Goal: Task Accomplishment & Management: Complete application form

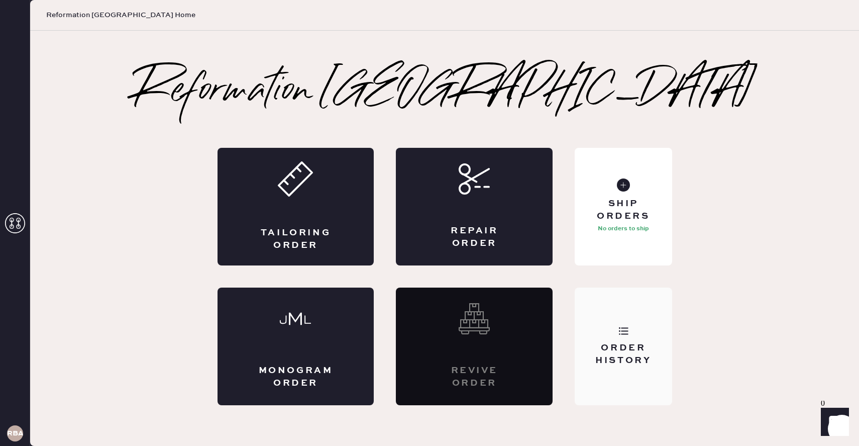
click at [645, 355] on div "Order History" at bounding box center [623, 354] width 81 height 25
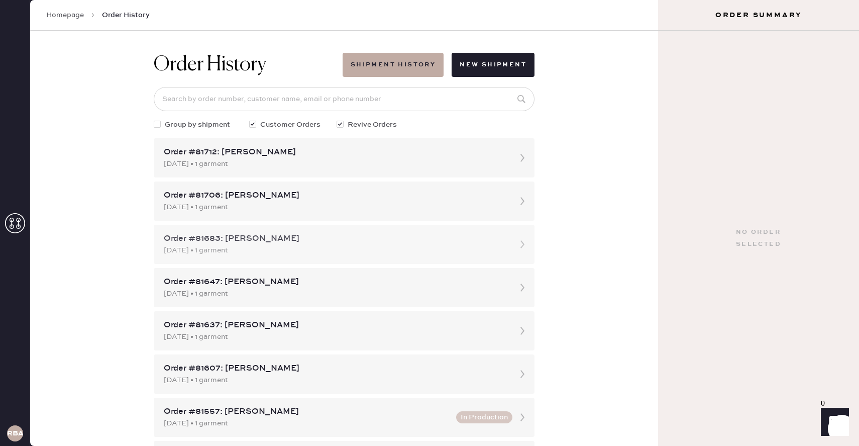
click at [449, 237] on div "Order #81683: Katie Kim" at bounding box center [335, 239] width 343 height 12
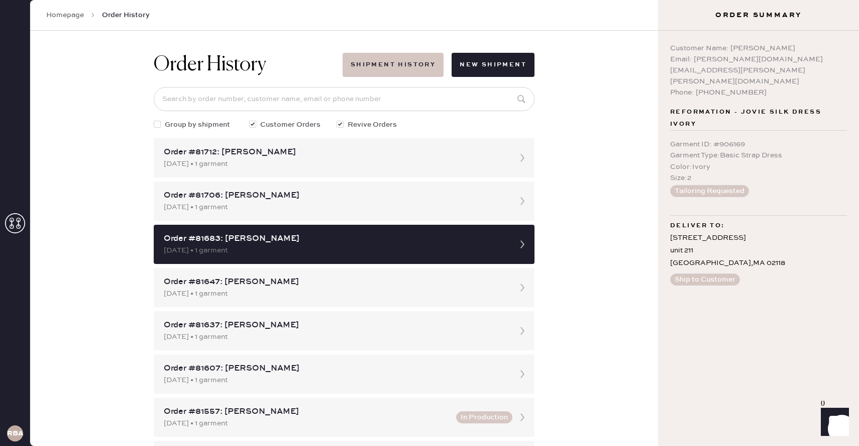
click at [398, 67] on button "Shipment History" at bounding box center [393, 65] width 101 height 24
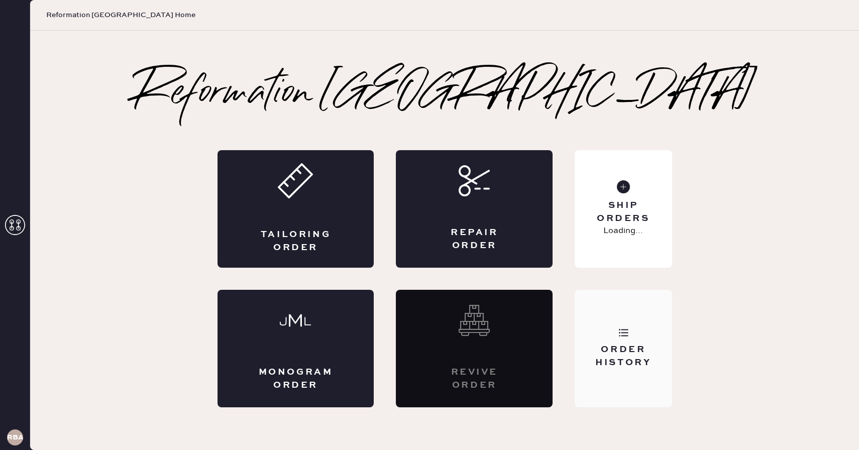
click at [648, 359] on div "Order History" at bounding box center [623, 356] width 81 height 25
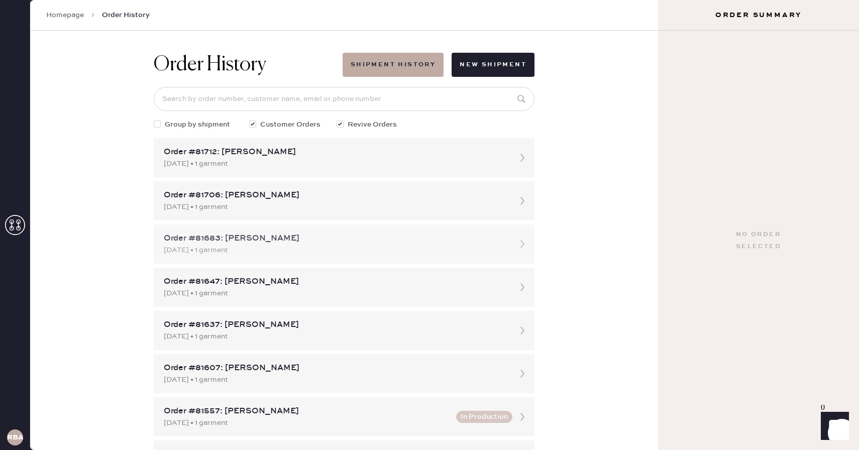
click at [472, 255] on div "08/15/2025 • 1 garment" at bounding box center [335, 250] width 343 height 11
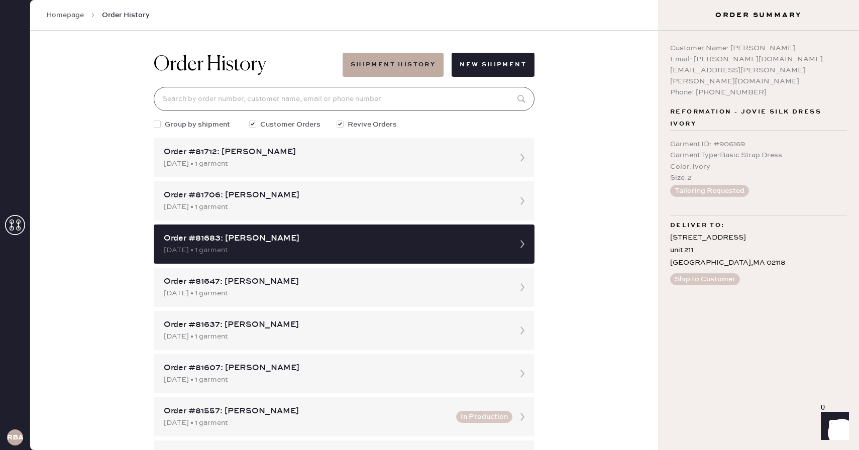
click at [393, 96] on input at bounding box center [344, 99] width 381 height 24
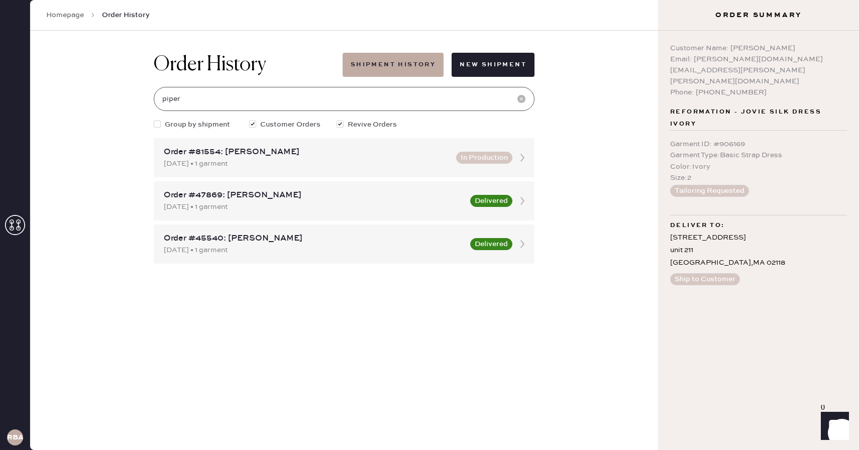
type input "piperackermann@me.com"
click at [360, 159] on div "08/10/2025 • 1 garment" at bounding box center [307, 163] width 286 height 11
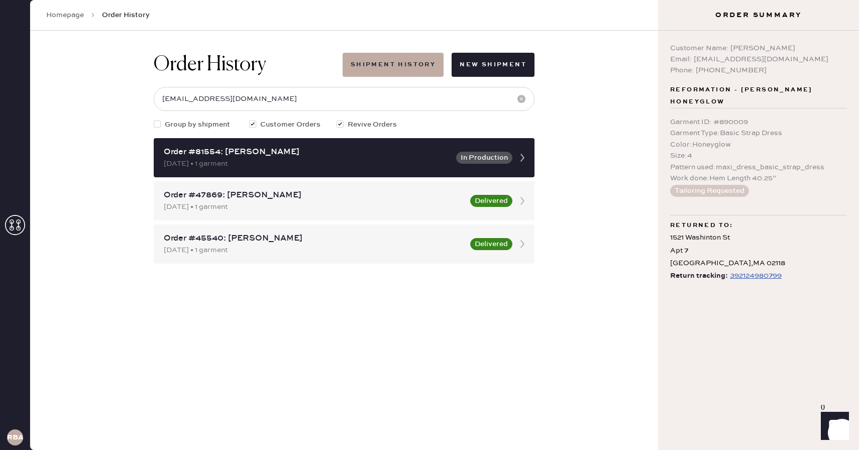
click at [763, 277] on div "392124980799" at bounding box center [756, 276] width 52 height 12
drag, startPoint x: 695, startPoint y: 58, endPoint x: 804, endPoint y: 57, distance: 109.5
click at [804, 57] on div "Email: piperackermann@me.com" at bounding box center [758, 59] width 177 height 11
copy div "piperackermann@me.com"
click at [626, 173] on div "Order History Shipment History New Shipment piperackermann@me.com Group by ship…" at bounding box center [344, 241] width 628 height 420
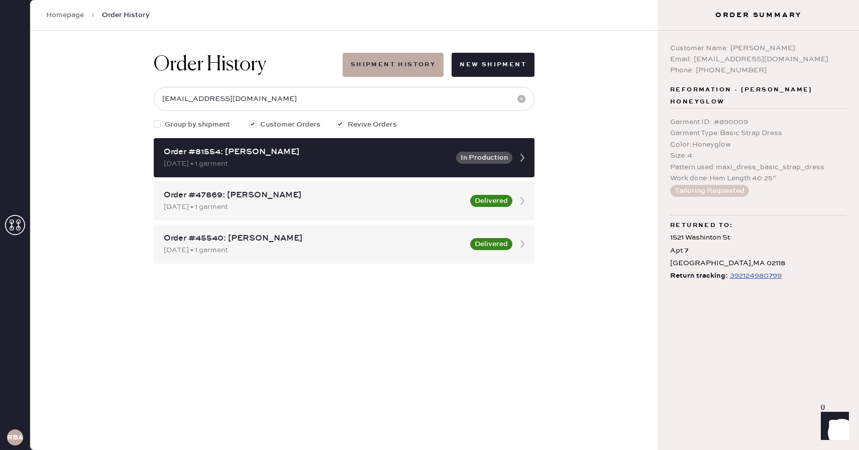
click at [17, 219] on icon at bounding box center [15, 225] width 20 height 20
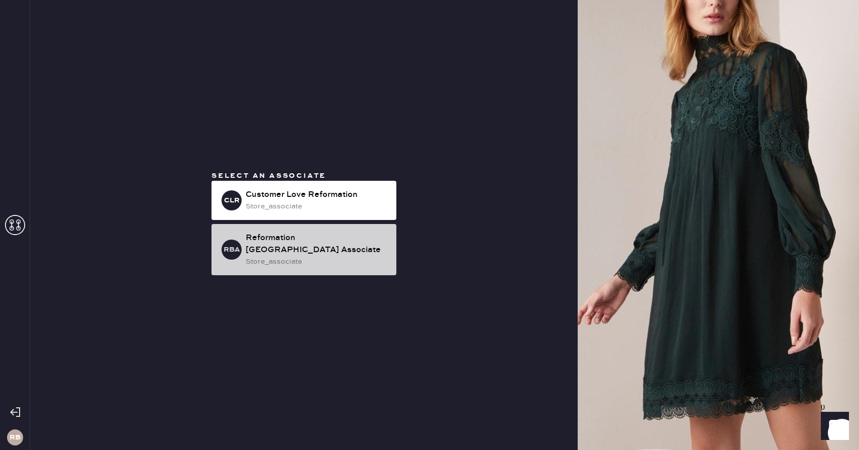
click at [335, 238] on div "RBA Reformation Boston Associate store_associate" at bounding box center [304, 249] width 185 height 51
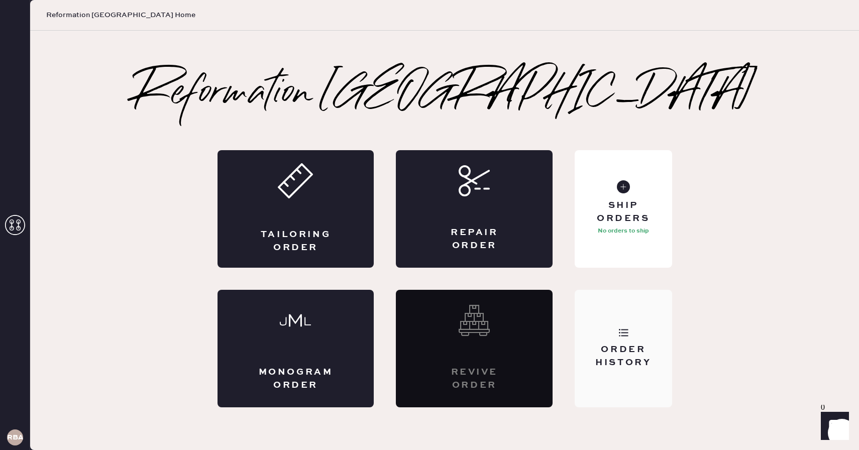
click at [644, 328] on div "Order History" at bounding box center [623, 349] width 97 height 118
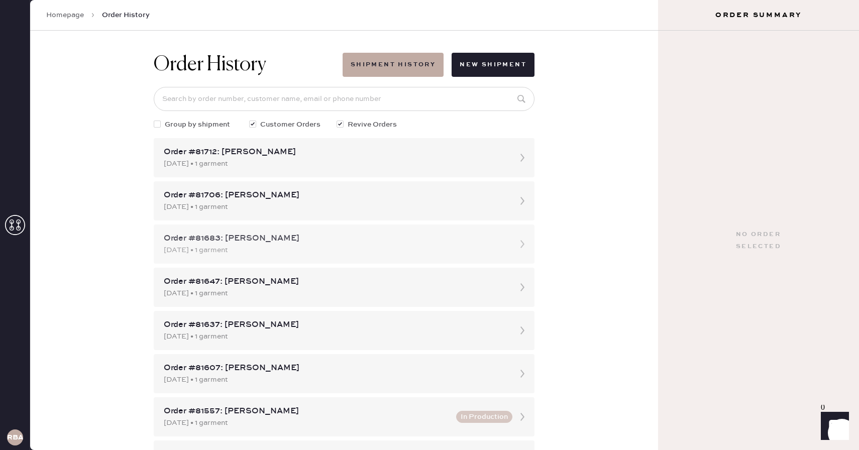
click at [444, 232] on div "Order #81683: Katie Kim 08/15/2025 • 1 garment" at bounding box center [344, 244] width 381 height 39
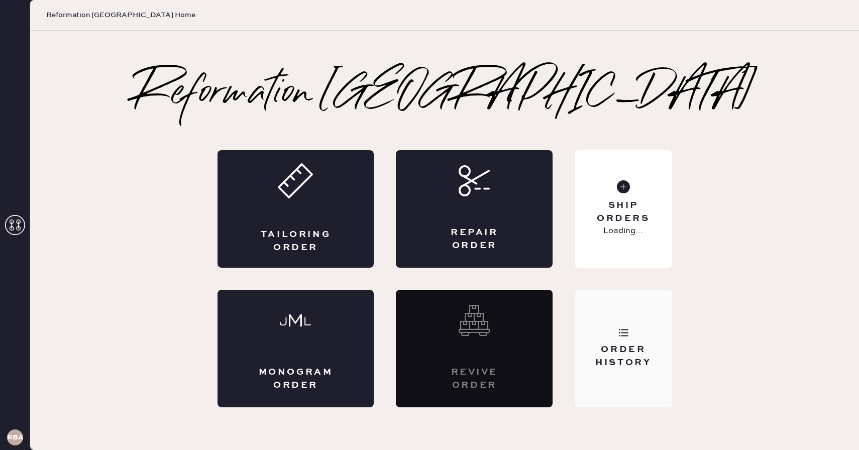
click at [637, 331] on div "Order History" at bounding box center [623, 349] width 97 height 118
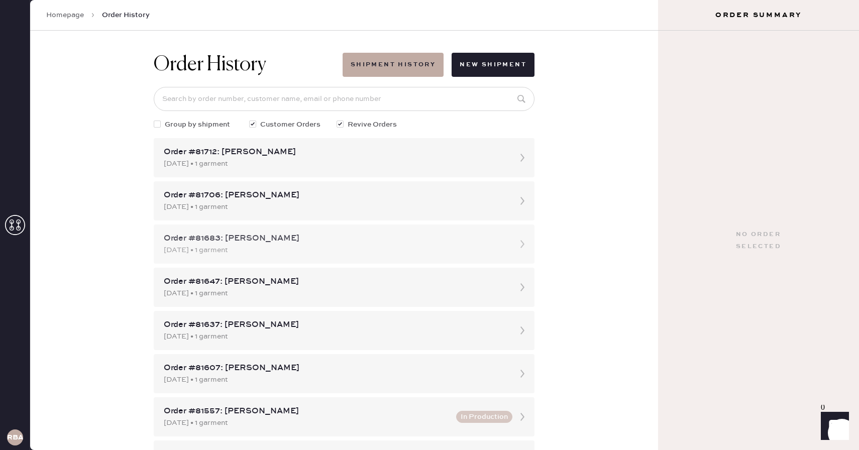
click at [405, 245] on div "[DATE] • 1 garment" at bounding box center [335, 250] width 343 height 11
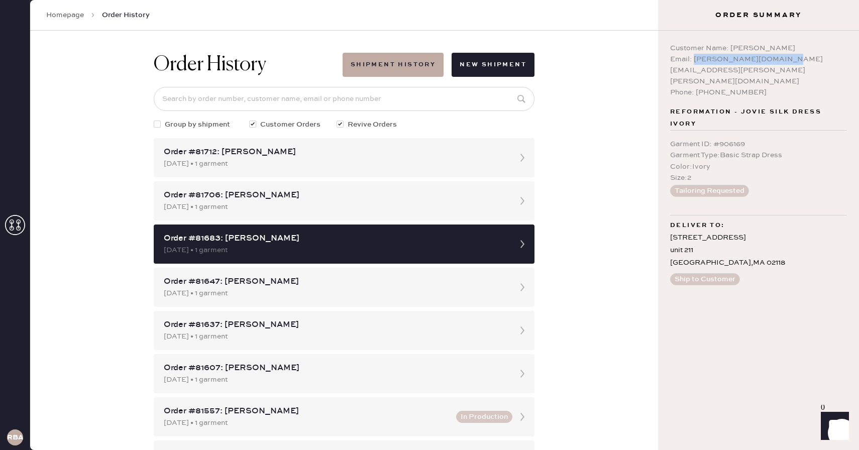
drag, startPoint x: 693, startPoint y: 58, endPoint x: 775, endPoint y: 59, distance: 81.9
click at [775, 59] on div "Email: [PERSON_NAME][DOMAIN_NAME][EMAIL_ADDRESS][PERSON_NAME][PERSON_NAME][DOMA…" at bounding box center [758, 70] width 177 height 33
copy div "[PERSON_NAME][DOMAIN_NAME][EMAIL_ADDRESS][PERSON_NAME][PERSON_NAME][DOMAIN_NAME]"
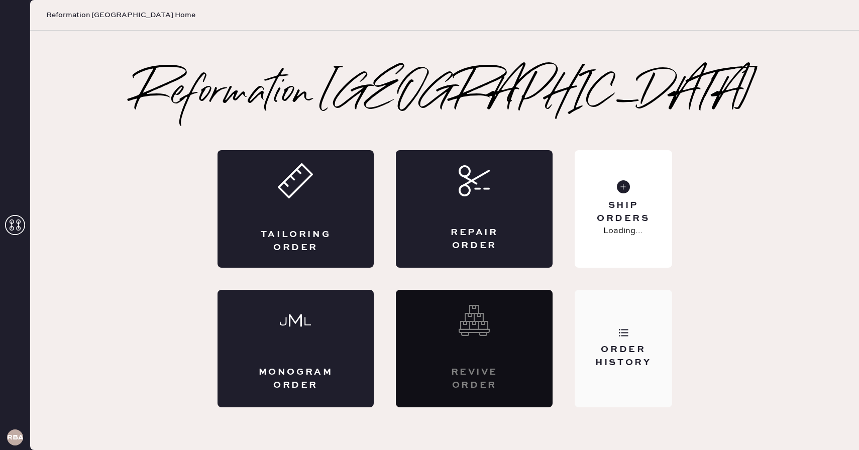
click at [646, 326] on div "Order History" at bounding box center [623, 349] width 97 height 118
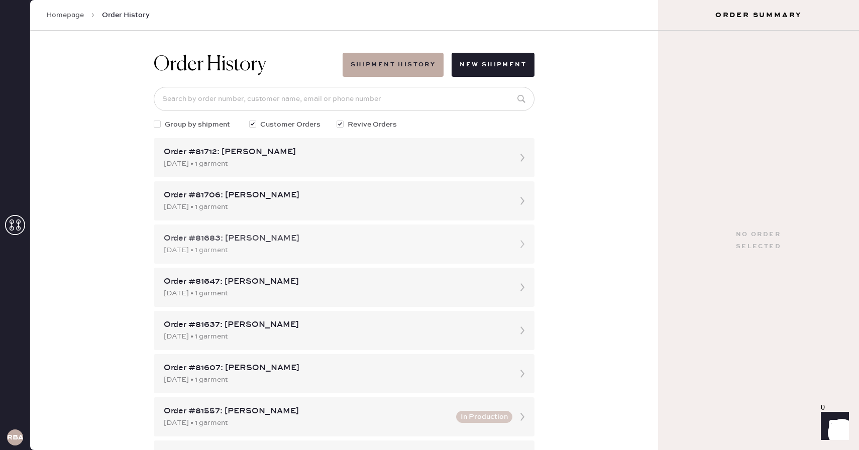
click at [437, 236] on div "Order #81683: [PERSON_NAME]" at bounding box center [335, 239] width 343 height 12
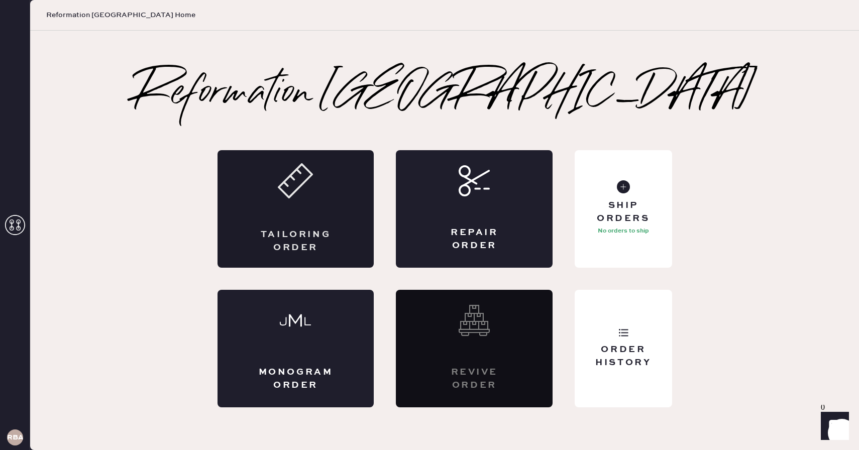
click at [238, 200] on div "Tailoring Order" at bounding box center [296, 209] width 157 height 118
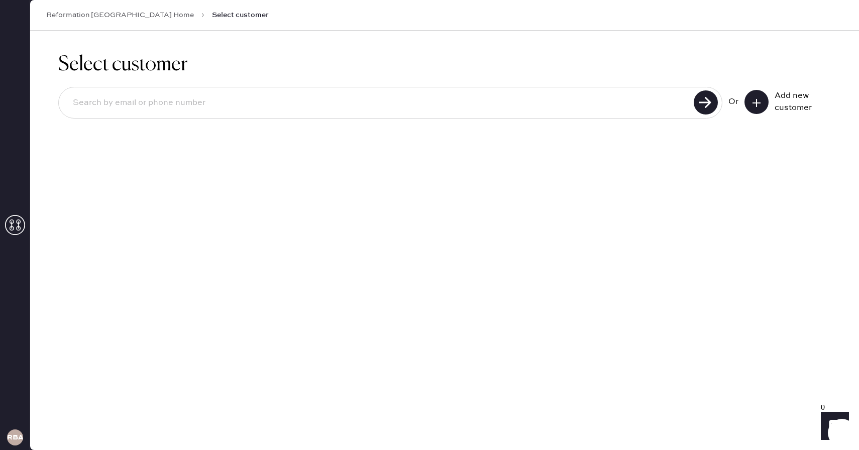
click at [322, 99] on input at bounding box center [378, 102] width 626 height 23
type input "[EMAIL_ADDRESS][DOMAIN_NAME]"
click at [700, 105] on use at bounding box center [706, 102] width 24 height 24
click at [122, 96] on input "[EMAIL_ADDRESS][DOMAIN_NAME]" at bounding box center [378, 102] width 626 height 23
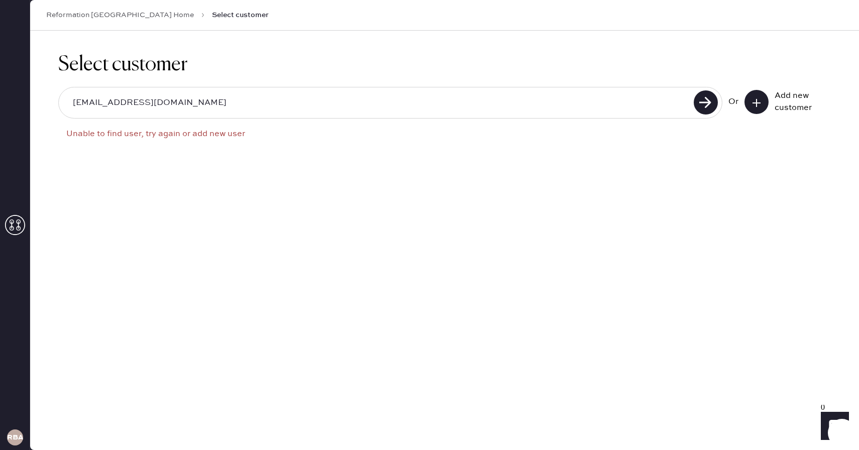
click at [122, 96] on input "[EMAIL_ADDRESS][DOMAIN_NAME]" at bounding box center [378, 102] width 626 height 23
click at [704, 99] on use at bounding box center [706, 102] width 24 height 24
click at [757, 103] on use at bounding box center [757, 103] width 8 height 8
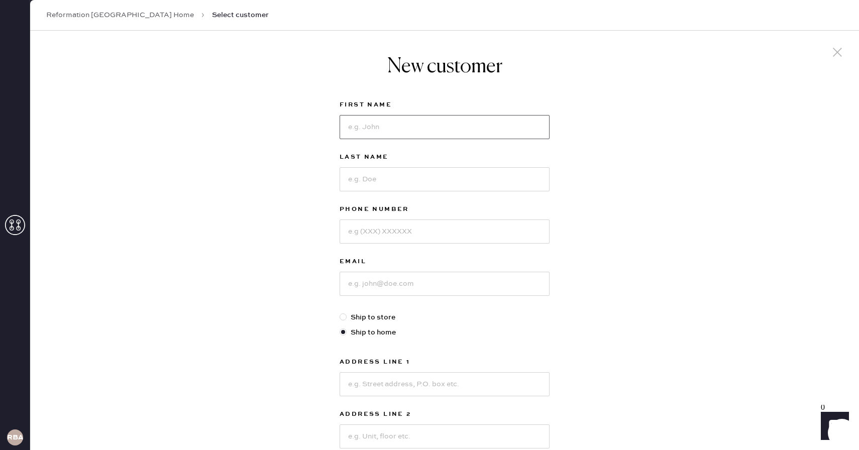
click at [364, 122] on input at bounding box center [445, 127] width 210 height 24
type input "[PERSON_NAME]"
click at [363, 193] on div "Last Name" at bounding box center [445, 177] width 210 height 52
click at [359, 189] on input at bounding box center [445, 179] width 210 height 24
type input "Weth"
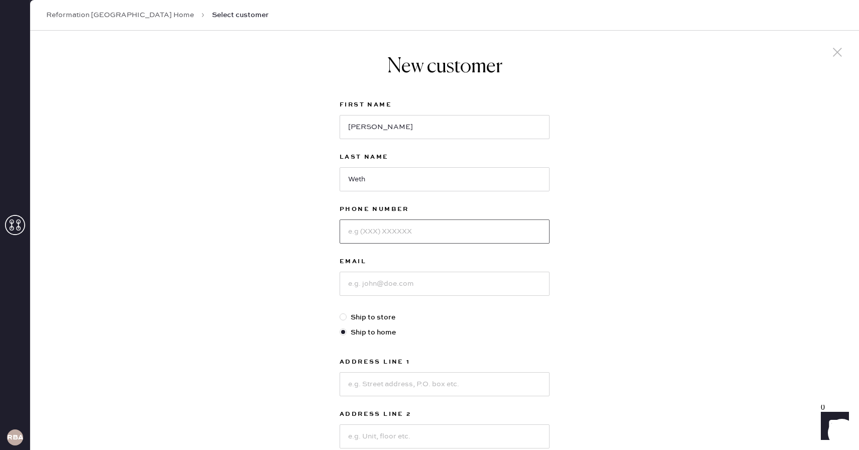
click at [358, 226] on input at bounding box center [445, 232] width 210 height 24
click at [353, 286] on input at bounding box center [445, 284] width 210 height 24
paste input "[EMAIL_ADDRESS][DOMAIN_NAME]"
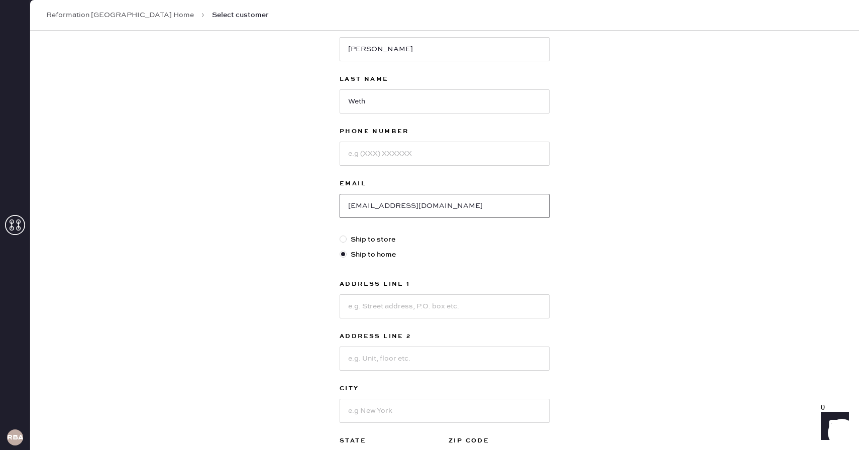
scroll to position [110, 0]
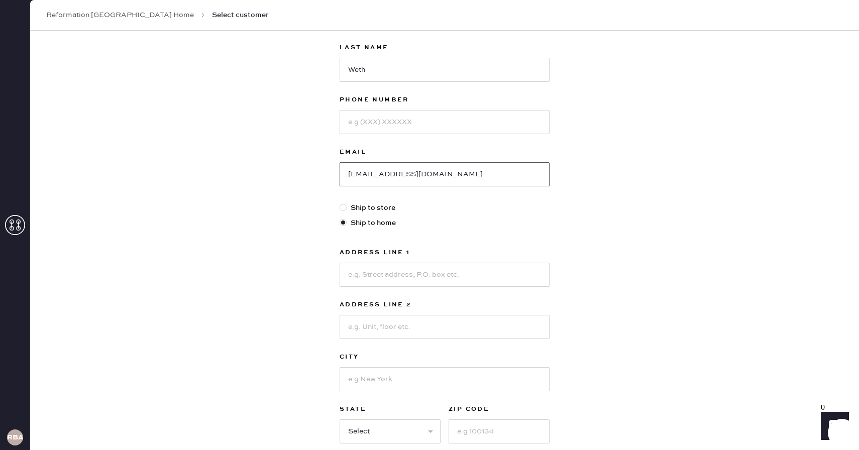
type input "[EMAIL_ADDRESS][DOMAIN_NAME]"
click at [362, 281] on input at bounding box center [445, 275] width 210 height 24
click at [279, 317] on div "New customer First Name [PERSON_NAME] Last Name Weth Phone Number Email [EMAIL_…" at bounding box center [444, 232] width 829 height 623
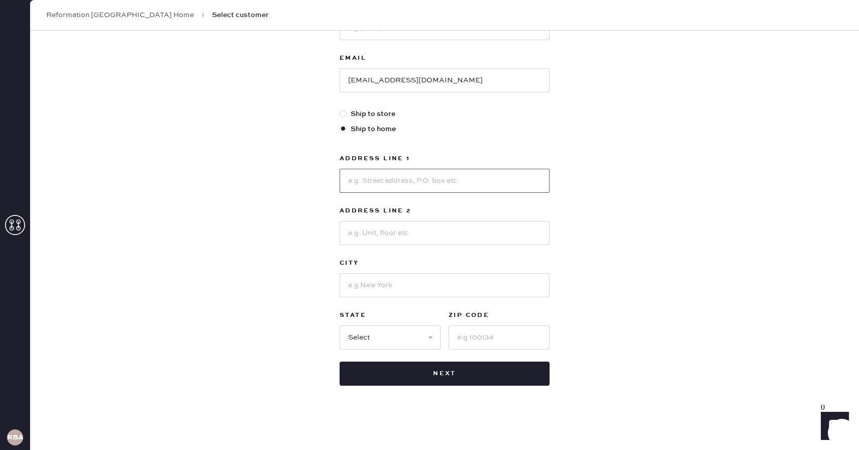
click at [386, 190] on input at bounding box center [445, 181] width 210 height 24
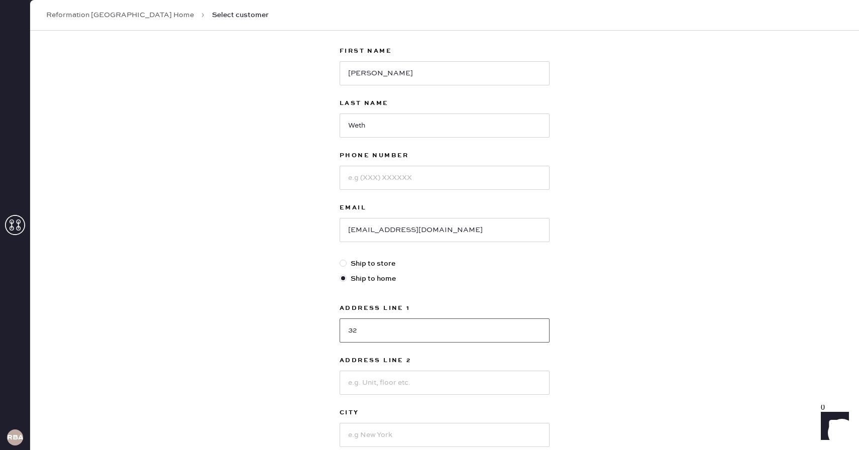
scroll to position [46, 0]
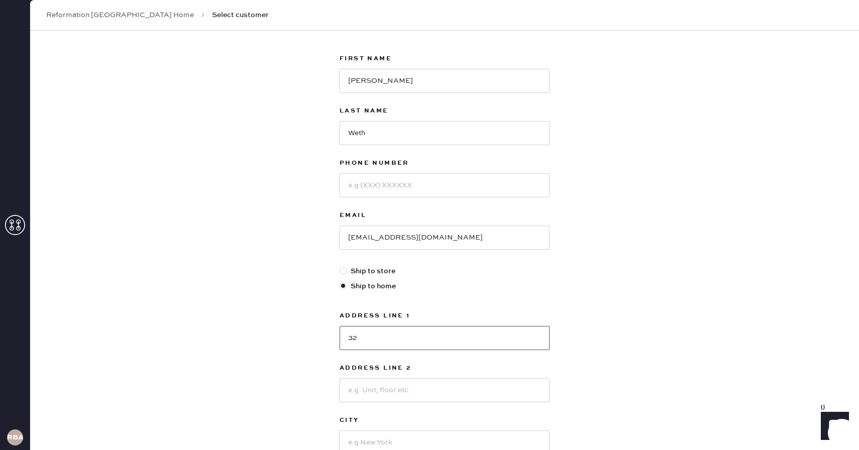
type input "32"
click at [365, 191] on input at bounding box center [445, 185] width 210 height 24
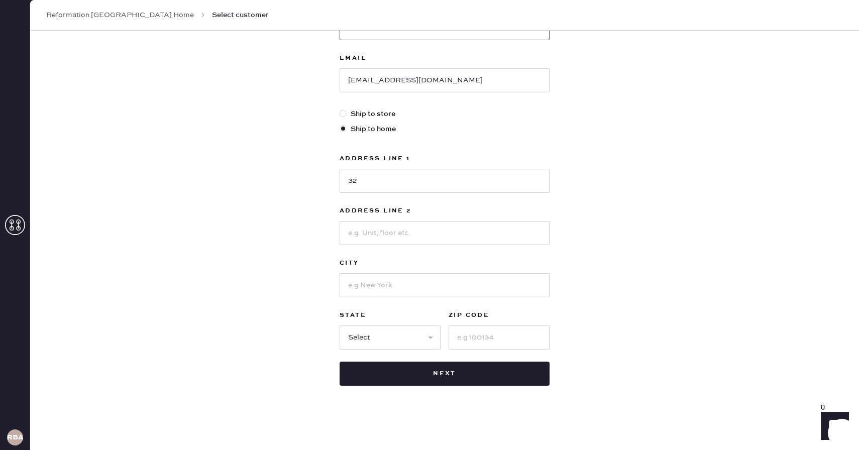
type input "4088588121"
click at [390, 177] on input "32" at bounding box center [445, 181] width 210 height 24
type input "32 West"
click at [370, 178] on input "32 West" at bounding box center [445, 181] width 210 height 24
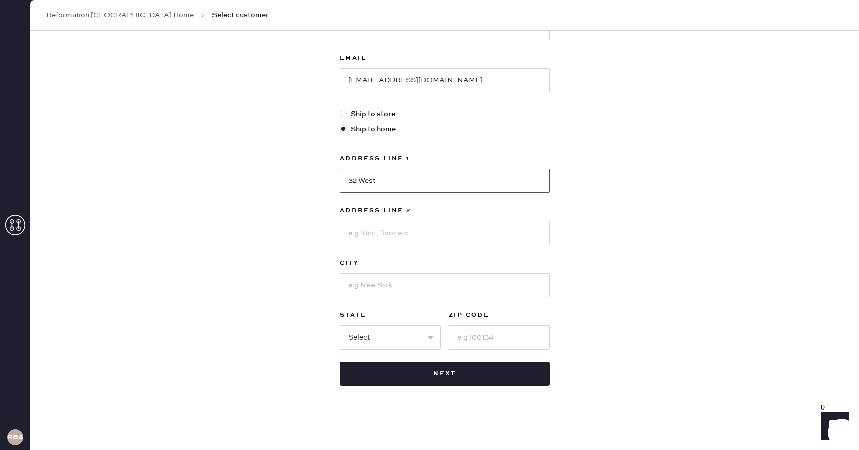
click at [370, 178] on input "32 West" at bounding box center [445, 181] width 210 height 24
type input "[STREET_ADDRESS]"
click at [365, 288] on input at bounding box center [445, 285] width 210 height 24
type input "[GEOGRAPHIC_DATA]"
click at [356, 336] on select "Select AK AL AR AZ CA CO CT [GEOGRAPHIC_DATA] DE FL [GEOGRAPHIC_DATA] HI [GEOGR…" at bounding box center [390, 338] width 101 height 24
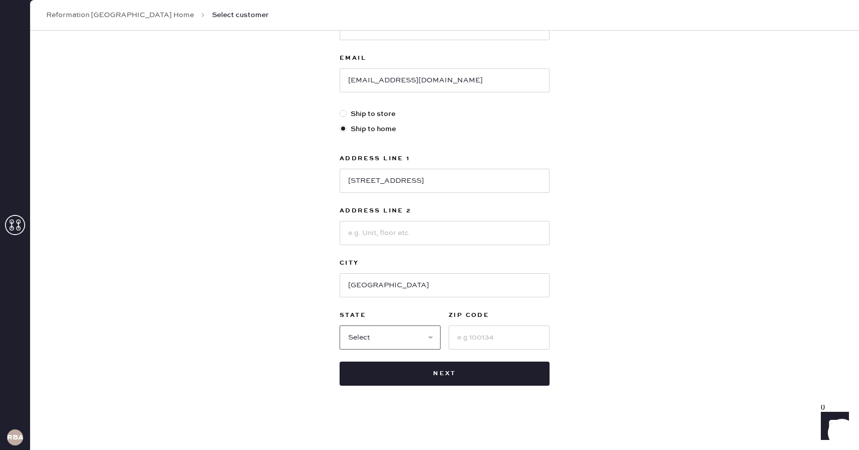
select select "MA"
click at [340, 326] on select "Select AK AL AR AZ CA CO CT [GEOGRAPHIC_DATA] DE FL [GEOGRAPHIC_DATA] HI [GEOGR…" at bounding box center [390, 338] width 101 height 24
click at [463, 334] on input at bounding box center [499, 338] width 101 height 24
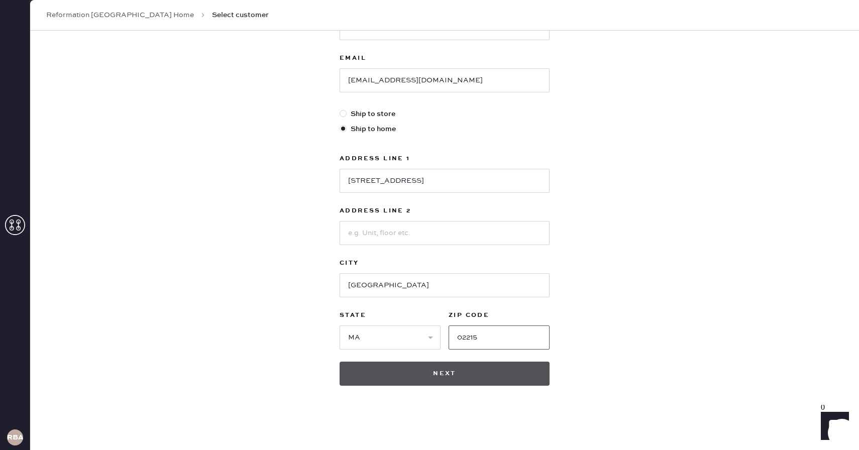
type input "02215"
click at [400, 371] on button "Next" at bounding box center [445, 374] width 210 height 24
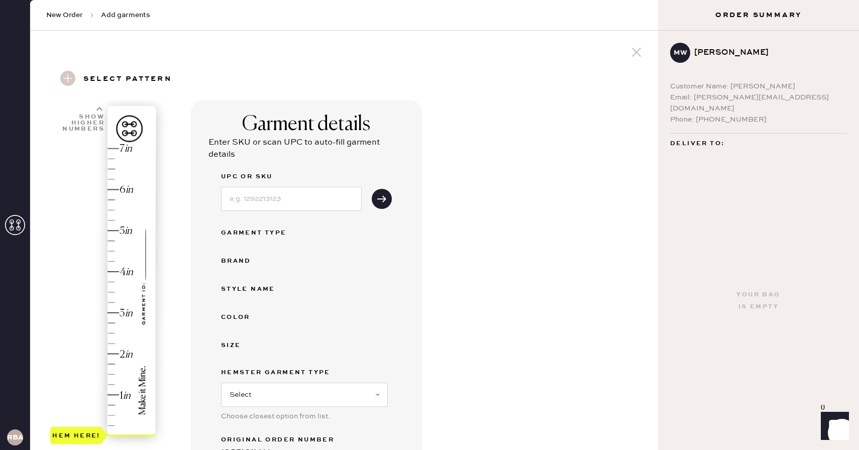
click at [428, 177] on div "Garment details Enter SKU or scan UPC to auto-fill garment details UPC or SKU G…" at bounding box center [420, 361] width 459 height 522
click at [263, 198] on input at bounding box center [291, 199] width 141 height 24
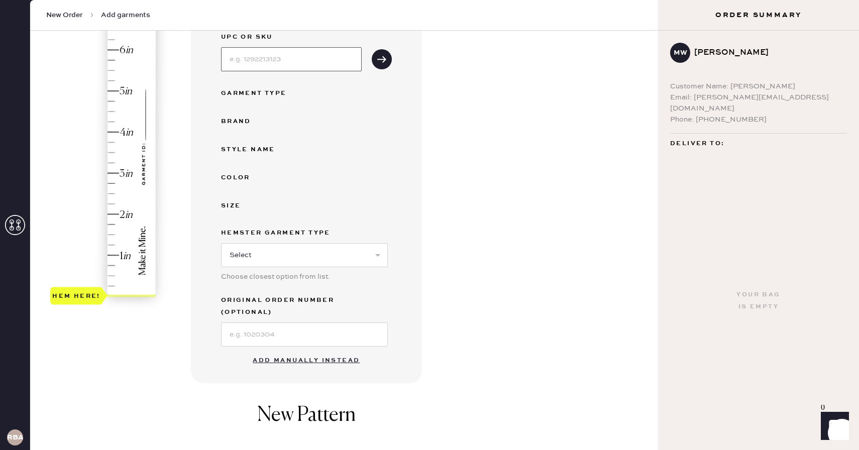
scroll to position [146, 0]
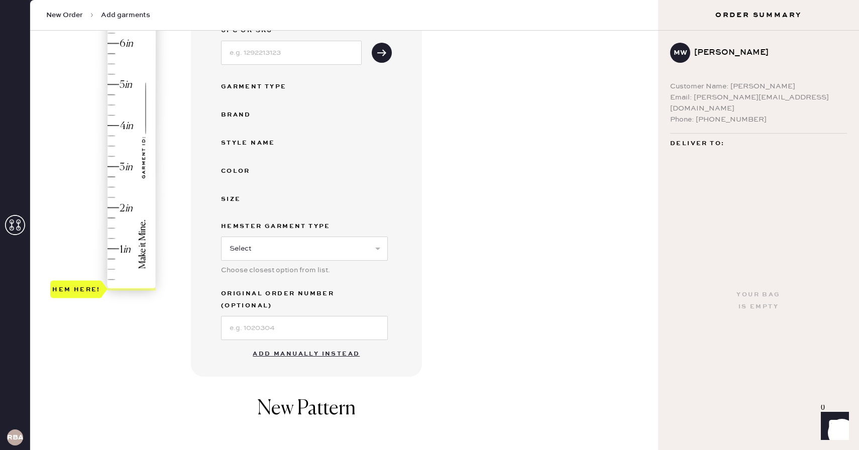
click at [212, 245] on div "Garment details Enter SKU or scan UPC to auto-fill garment details UPC or SKU G…" at bounding box center [306, 165] width 231 height 423
click at [282, 344] on button "Add manually instead" at bounding box center [306, 354] width 119 height 20
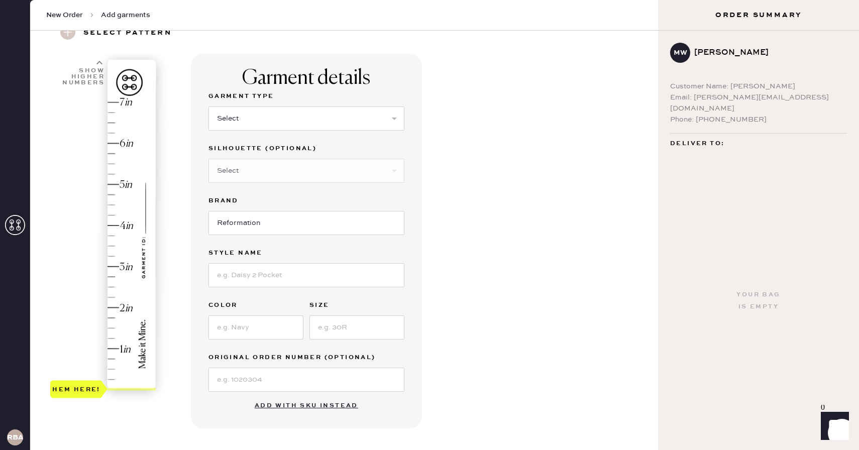
scroll to position [34, 0]
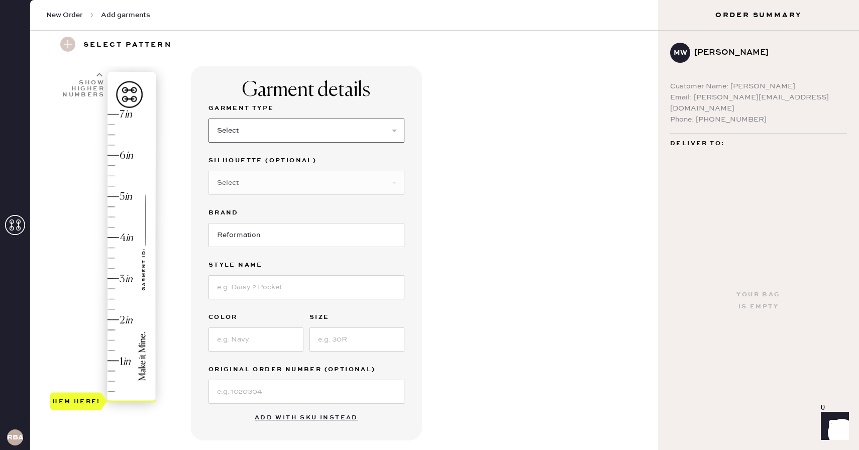
click at [235, 137] on select "Select Basic Skirt Jeans Leggings Pants Shorts Basic Sleeved Dress Basic Sleeve…" at bounding box center [307, 131] width 196 height 24
select select "6"
click at [209, 119] on select "Select Basic Skirt Jeans Leggings Pants Shorts Basic Sleeved Dress Basic Sleeve…" at bounding box center [307, 131] width 196 height 24
click at [238, 186] on select "Select Maxi Dress Midi Dress Mini Dress Other" at bounding box center [307, 183] width 196 height 24
click at [240, 298] on input at bounding box center [307, 287] width 196 height 24
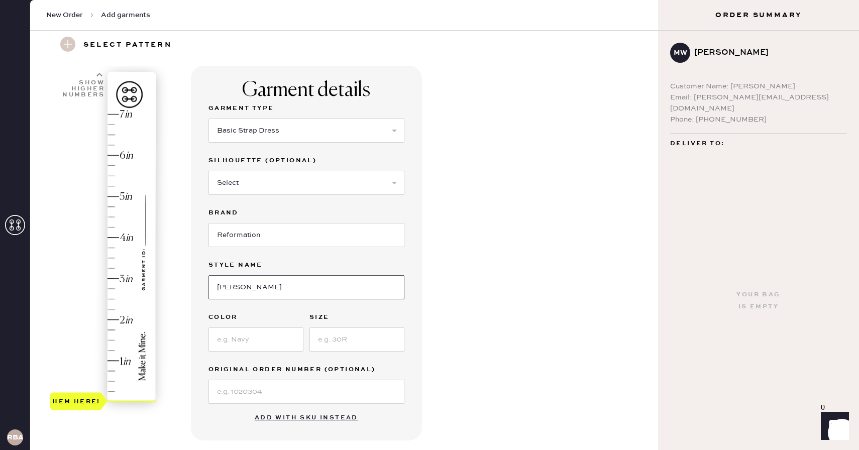
type input "[PERSON_NAME] Silk Dress"
click at [216, 259] on label "Style name" at bounding box center [307, 265] width 196 height 12
click at [231, 341] on input at bounding box center [256, 340] width 95 height 24
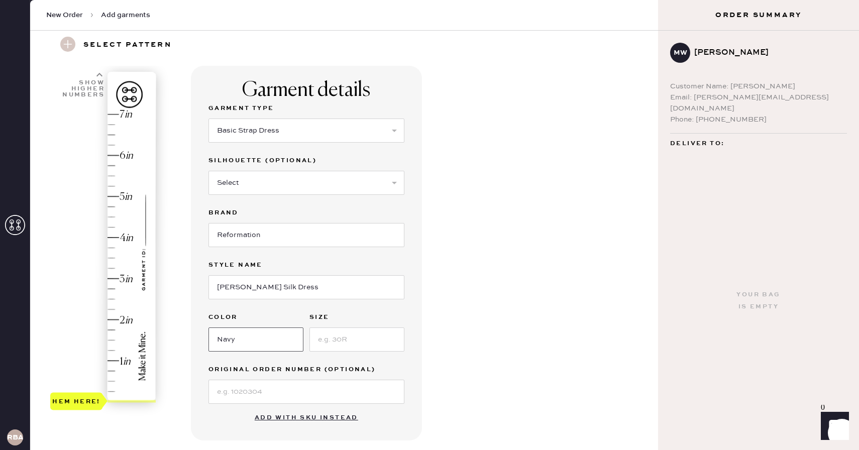
type input "Navy"
click at [330, 337] on input at bounding box center [357, 340] width 95 height 24
type input "SP"
click at [265, 374] on label "Original Order Number (Optional)" at bounding box center [307, 370] width 196 height 12
click at [237, 389] on input at bounding box center [307, 392] width 196 height 24
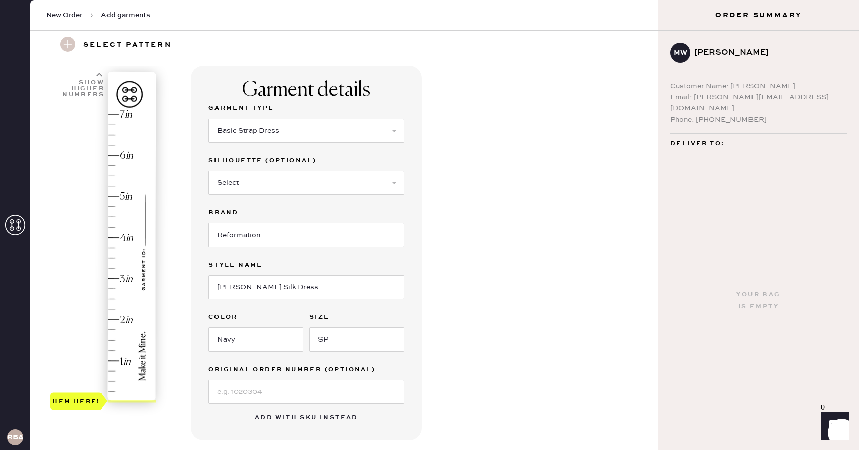
click at [204, 359] on div "Garment details Garment Type Select Basic Skirt Jeans Leggings Pants Shorts Bas…" at bounding box center [306, 253] width 231 height 375
click at [239, 394] on input at bounding box center [307, 392] width 196 height 24
click at [246, 203] on div "Silhouette (optional) Select Maxi Dress Midi Dress Mini Dress Other" at bounding box center [307, 181] width 196 height 52
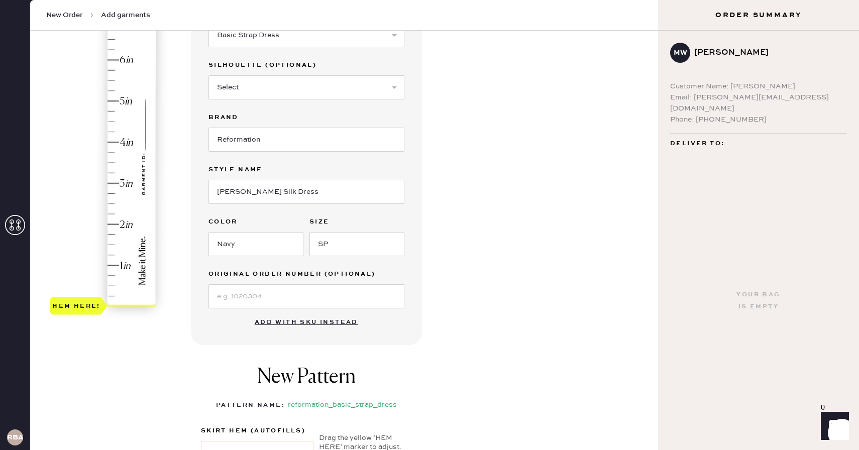
scroll to position [129, 0]
type input "1.5"
click at [110, 246] on div "Hem here!" at bounding box center [103, 164] width 107 height 296
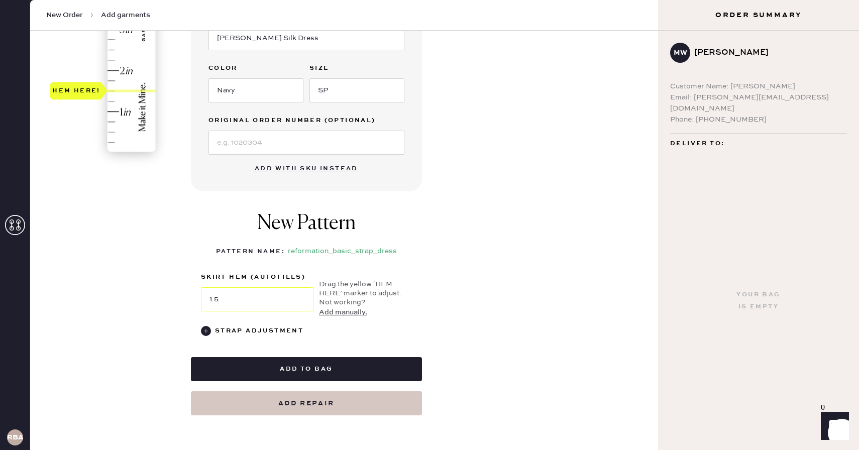
scroll to position [292, 0]
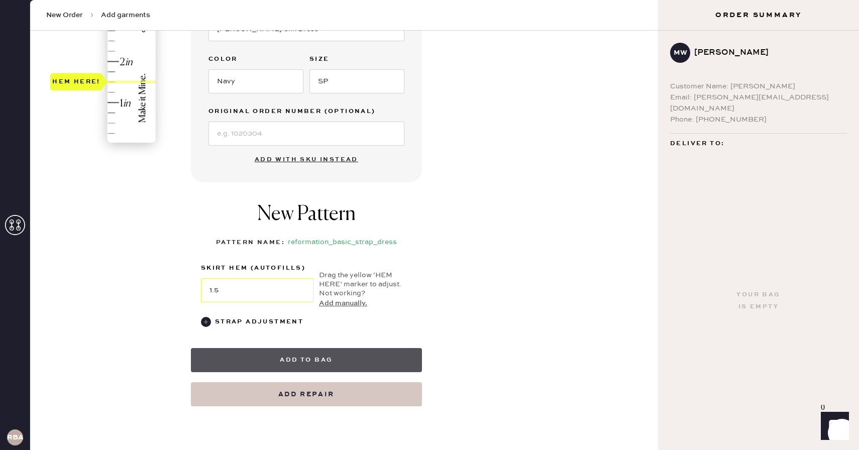
click at [293, 358] on button "Add to bag" at bounding box center [306, 360] width 231 height 24
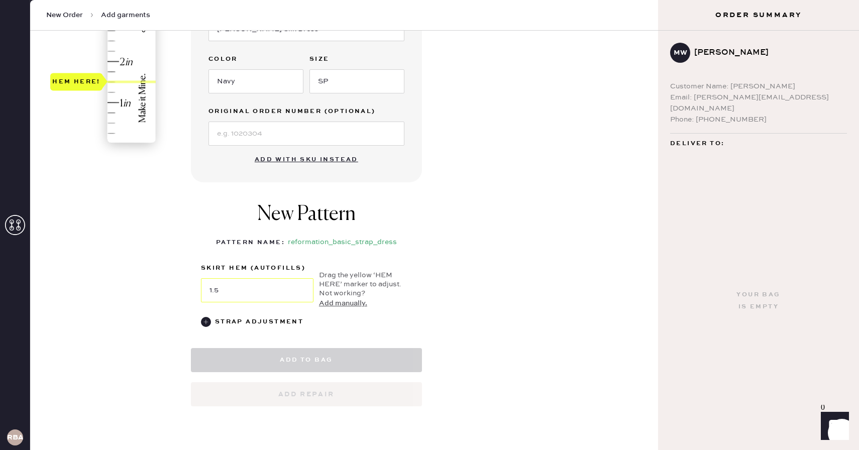
select select "6"
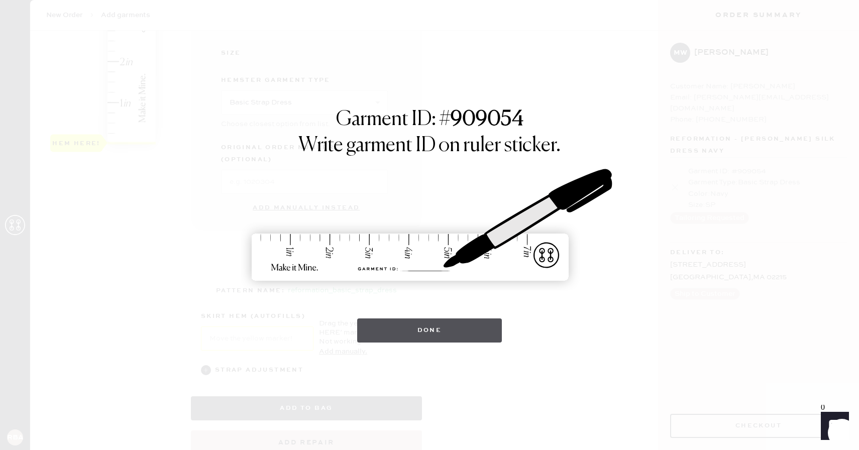
click at [440, 321] on button "Done" at bounding box center [429, 331] width 145 height 24
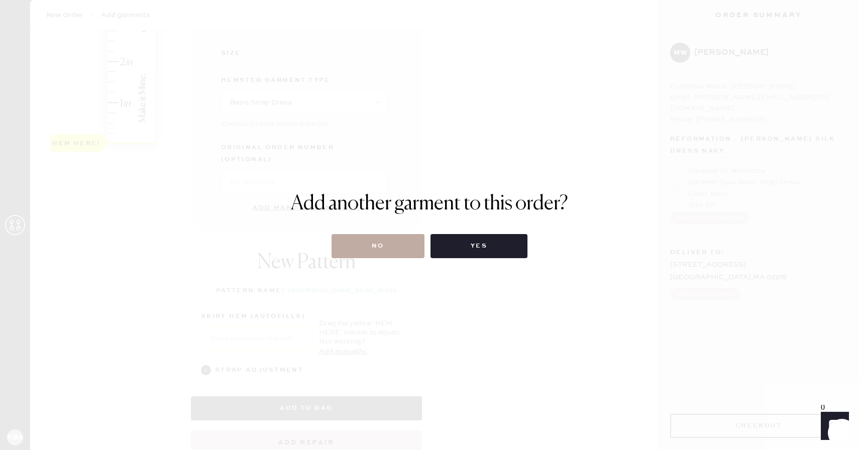
click at [360, 245] on button "No" at bounding box center [378, 246] width 93 height 24
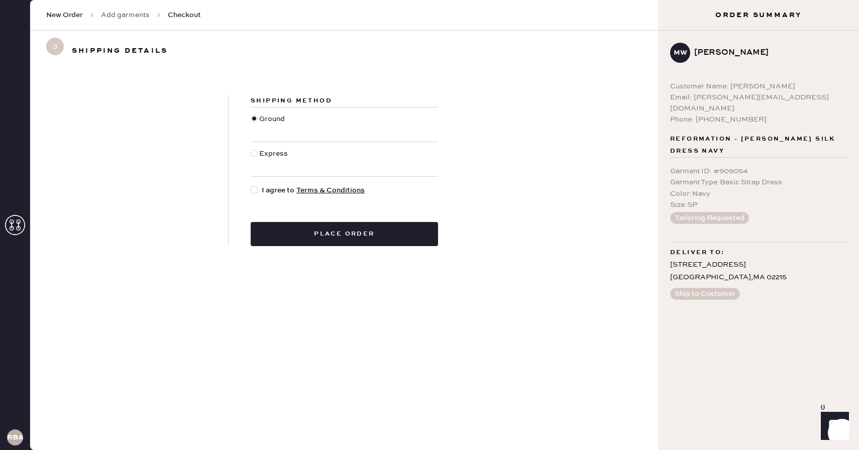
click at [254, 189] on div at bounding box center [254, 189] width 7 height 7
click at [251, 185] on input "I agree to Terms & Conditions" at bounding box center [251, 185] width 1 height 1
checkbox input "true"
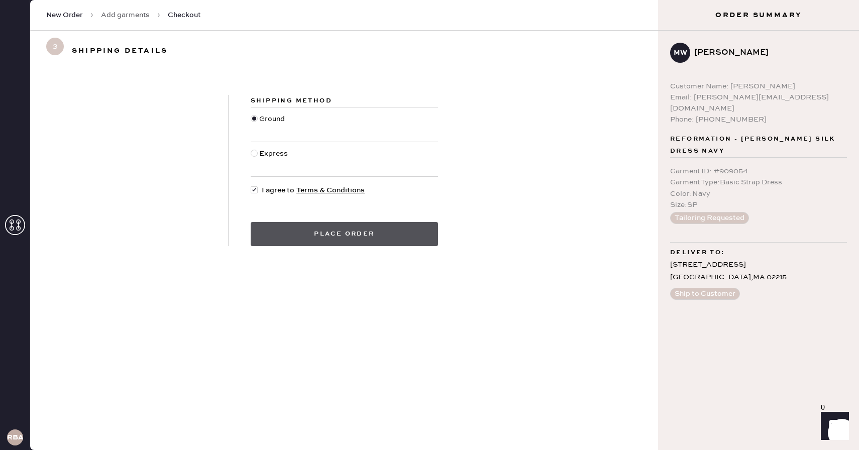
click at [329, 240] on button "Place order" at bounding box center [344, 234] width 187 height 24
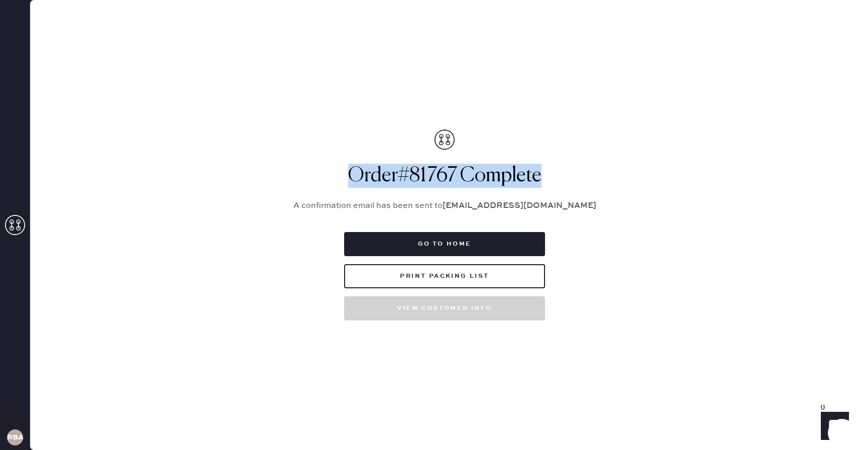
drag, startPoint x: 340, startPoint y: 175, endPoint x: 702, endPoint y: 174, distance: 362.8
click at [702, 174] on div "Packing list Order # 81767 Customer information # 88671 [PERSON_NAME] [EMAIL_AD…" at bounding box center [444, 225] width 829 height 450
click at [364, 160] on div "Order # 81767 Complete A confirmation email has been sent to [EMAIL_ADDRESS][DO…" at bounding box center [444, 225] width 327 height 191
click at [416, 273] on button "Print Packing List" at bounding box center [444, 276] width 201 height 24
drag, startPoint x: 347, startPoint y: 171, endPoint x: 650, endPoint y: 170, distance: 303.5
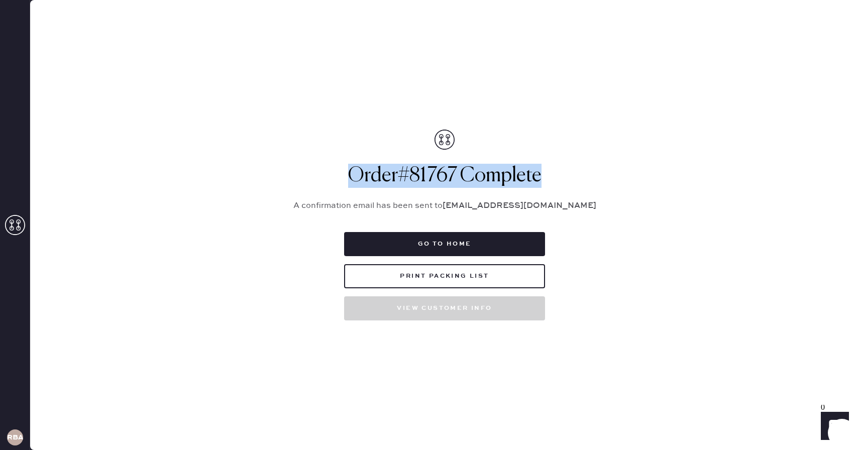
click at [650, 170] on div "Packing list Order # 81767 Customer information # 88671 [PERSON_NAME] [EMAIL_AD…" at bounding box center [444, 225] width 829 height 450
click at [484, 164] on h1 "Order # 81767 Complete" at bounding box center [444, 176] width 327 height 24
drag, startPoint x: 548, startPoint y: 178, endPoint x: 306, endPoint y: 166, distance: 241.5
click at [306, 167] on h1 "Order # 81767 Complete" at bounding box center [444, 176] width 327 height 24
click at [306, 166] on h1 "Order # 81767 Complete" at bounding box center [444, 176] width 327 height 24
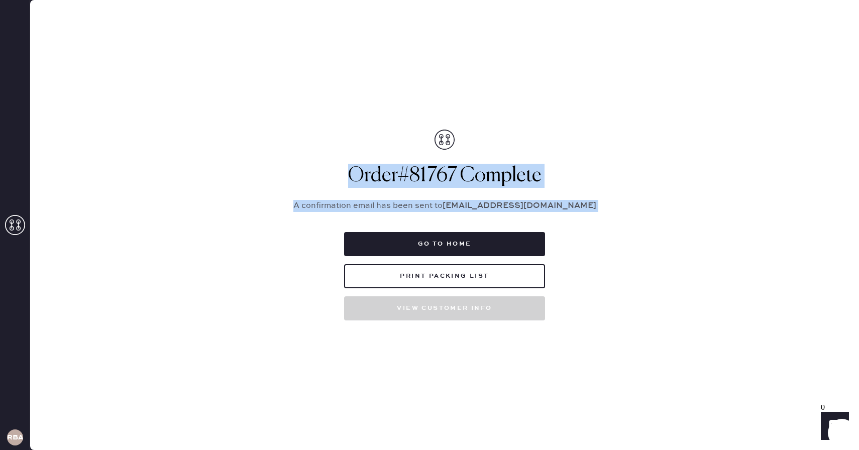
drag, startPoint x: 320, startPoint y: 174, endPoint x: 657, endPoint y: 226, distance: 341.0
click at [657, 226] on div "Packing list Order # 81767 Customer information # 88671 [PERSON_NAME] [EMAIL_AD…" at bounding box center [444, 225] width 829 height 450
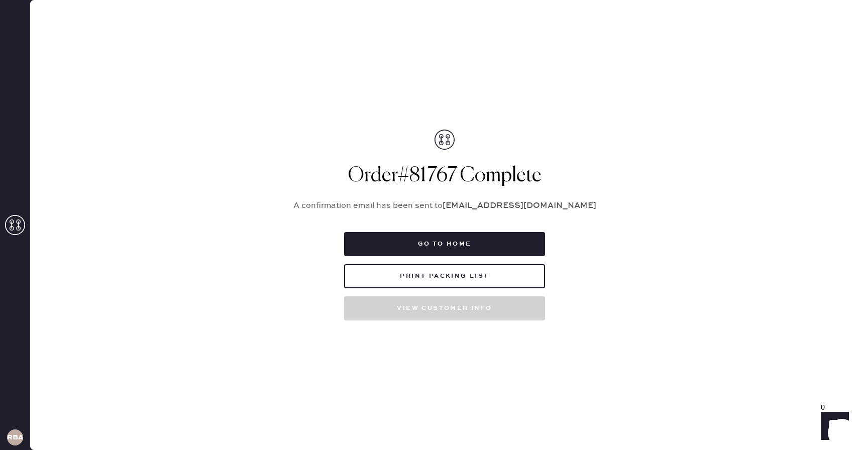
click at [411, 162] on div "Order # 81767 Complete A confirmation email has been sent to [EMAIL_ADDRESS][DO…" at bounding box center [444, 225] width 327 height 191
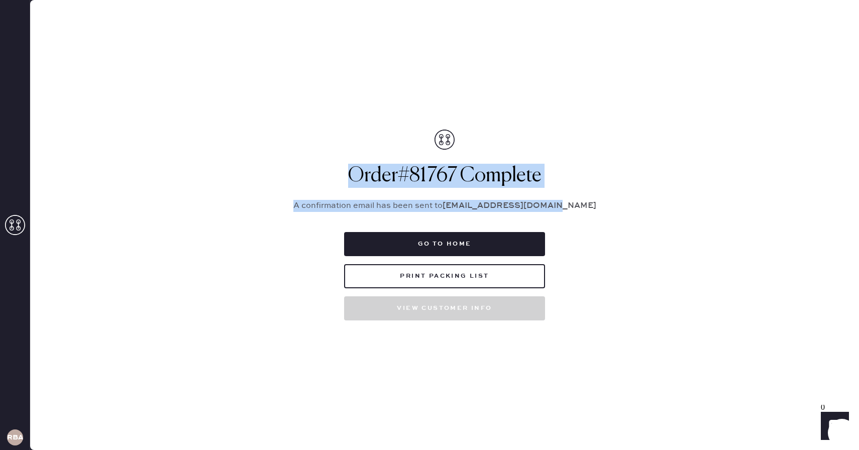
drag, startPoint x: 576, startPoint y: 206, endPoint x: 294, endPoint y: 171, distance: 284.0
click at [294, 171] on div "Order # 81767 Complete A confirmation email has been sent to [EMAIL_ADDRESS][DO…" at bounding box center [444, 225] width 327 height 191
click at [294, 171] on h1 "Order # 81767 Complete" at bounding box center [444, 176] width 327 height 24
